Goal: Find specific page/section: Find specific page/section

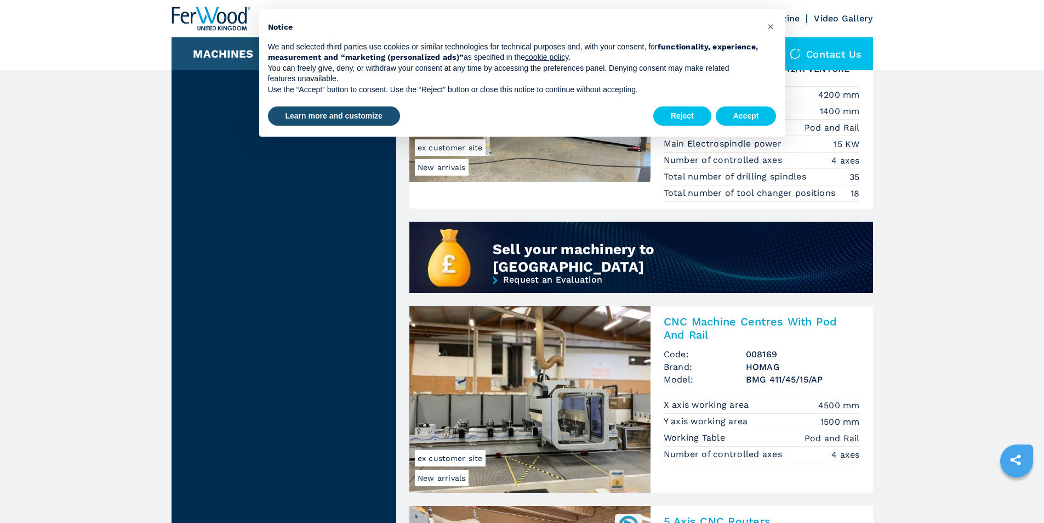
scroll to position [877, 0]
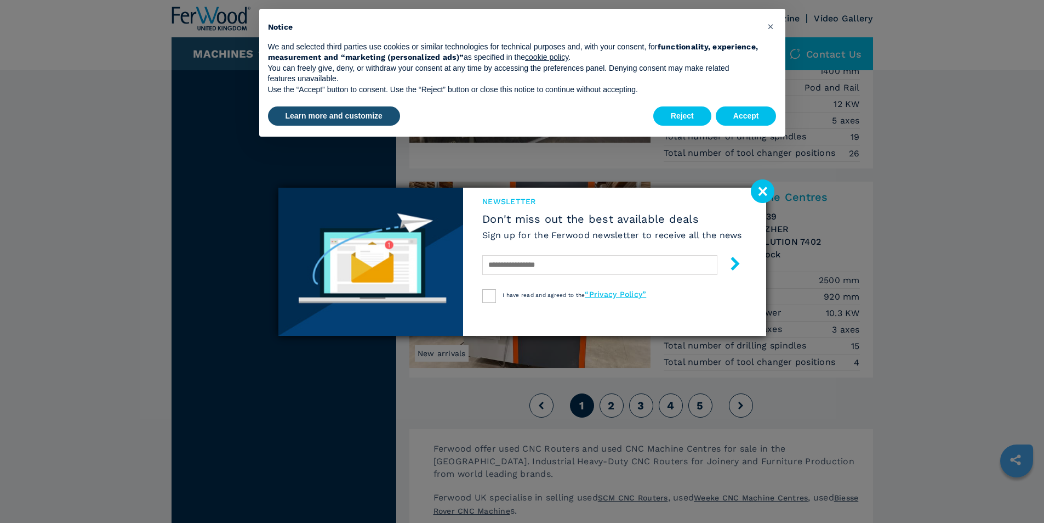
scroll to position [2687, 0]
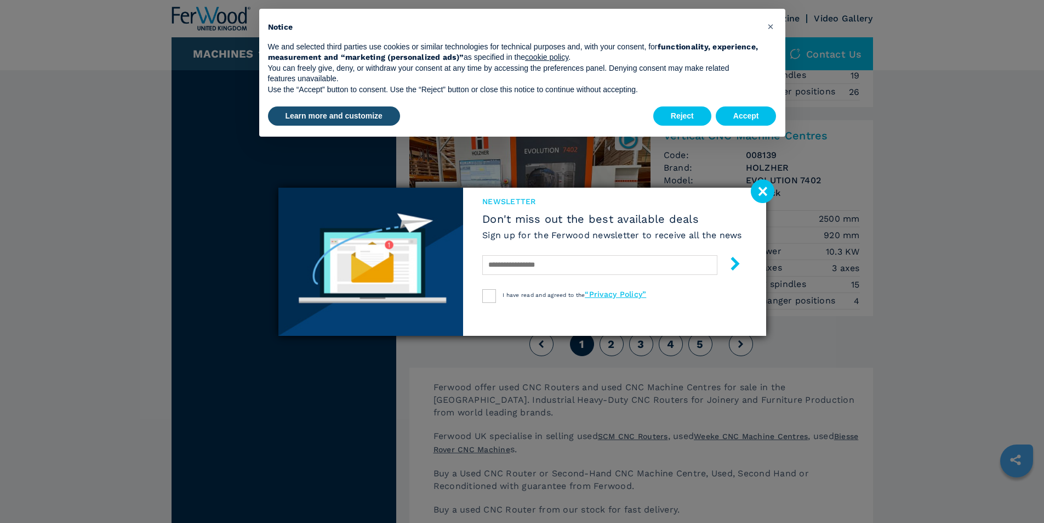
click at [773, 189] on image at bounding box center [763, 191] width 24 height 24
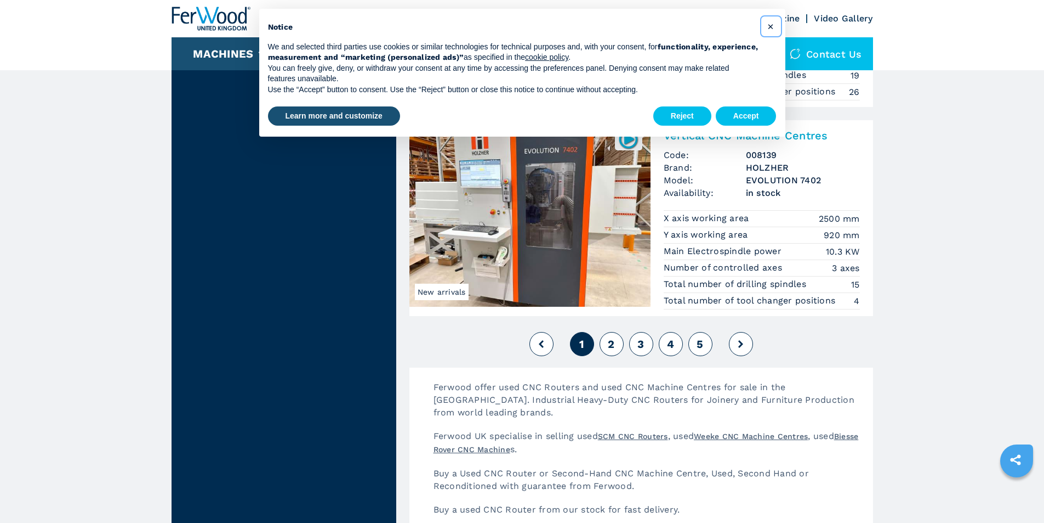
click at [764, 32] on button "×" at bounding box center [772, 27] width 18 height 18
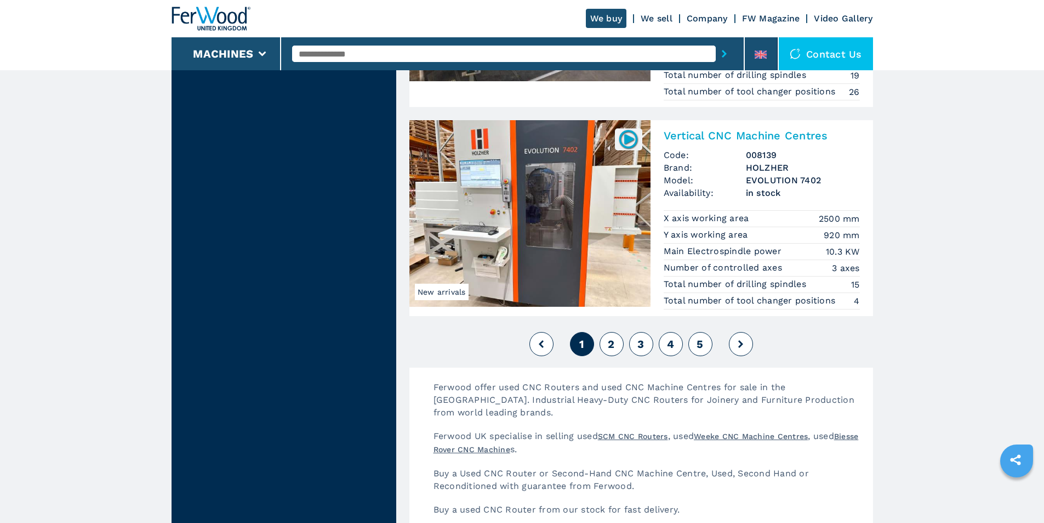
click at [661, 21] on link "We sell" at bounding box center [657, 18] width 32 height 10
